Goal: Information Seeking & Learning: Learn about a topic

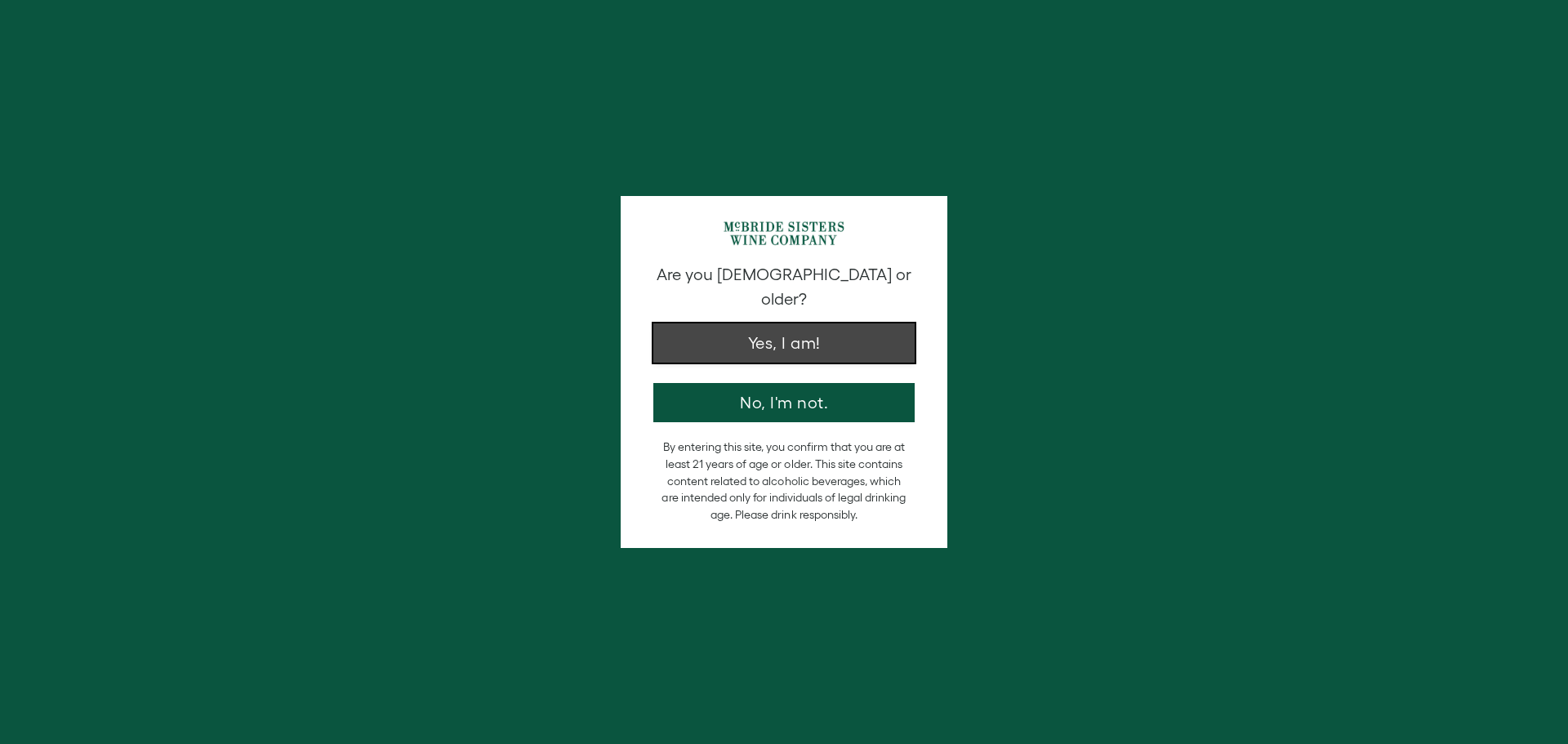
click at [741, 324] on button "Yes, I am!" at bounding box center [784, 343] width 261 height 40
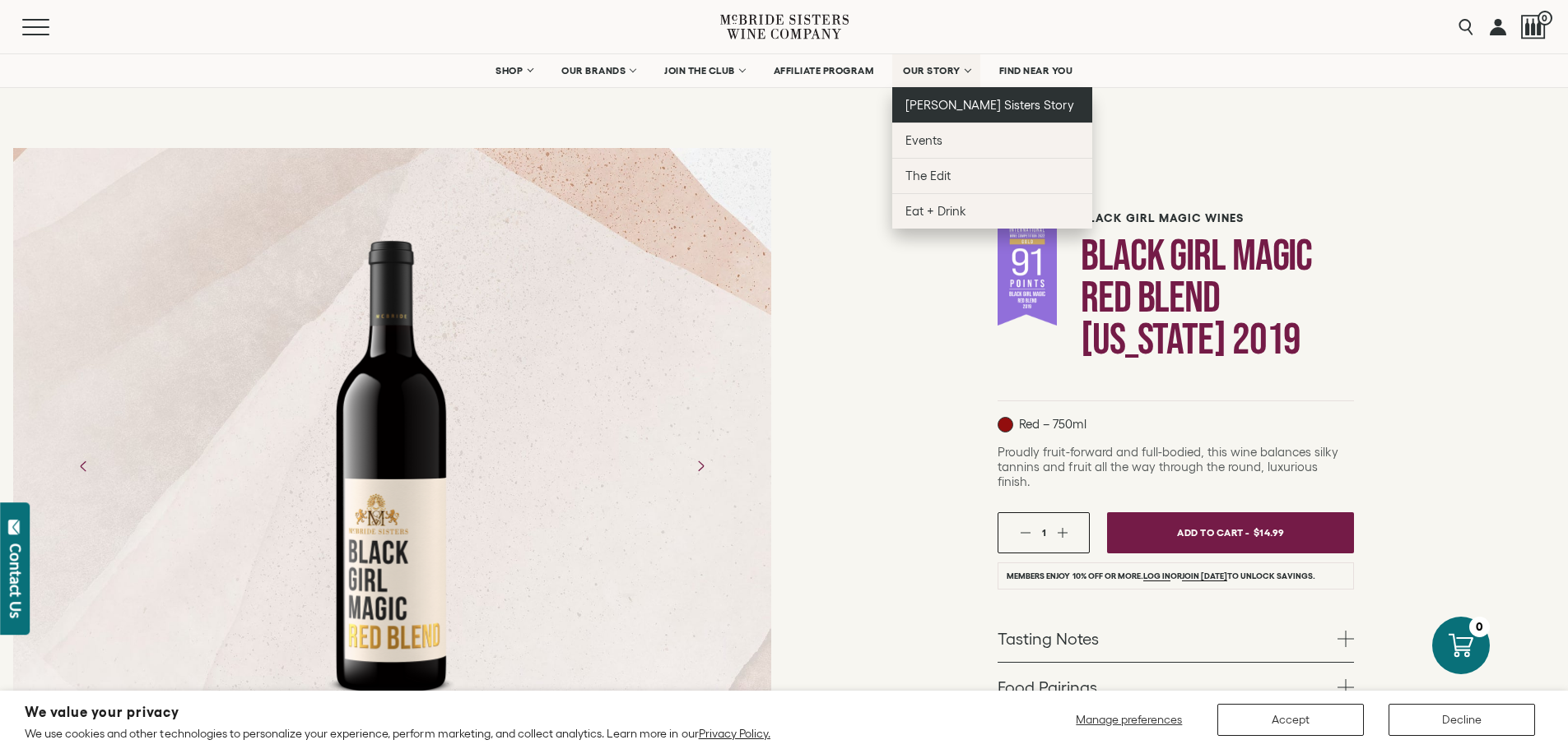
click at [955, 95] on link "[PERSON_NAME] Sisters Story" at bounding box center [992, 104] width 200 height 35
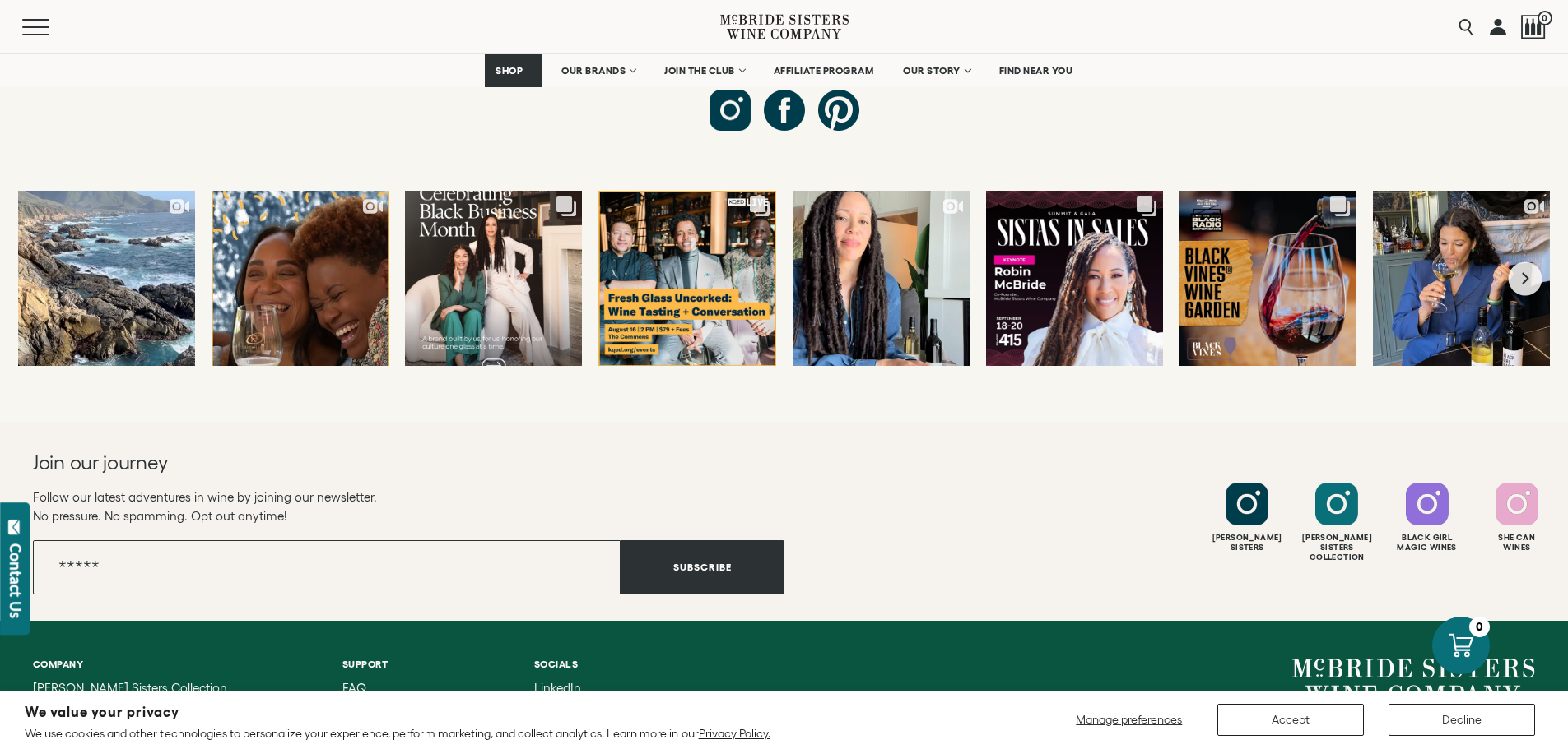
scroll to position [6179, 0]
